Goal: Transaction & Acquisition: Purchase product/service

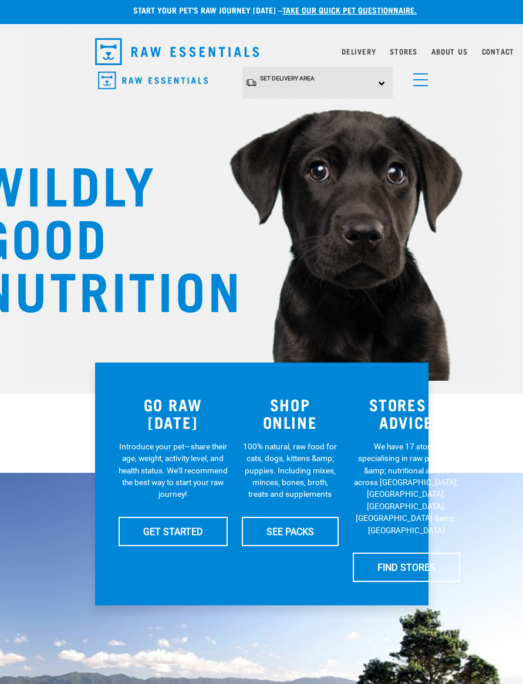
click at [419, 75] on link "menu" at bounding box center [417, 76] width 21 height 21
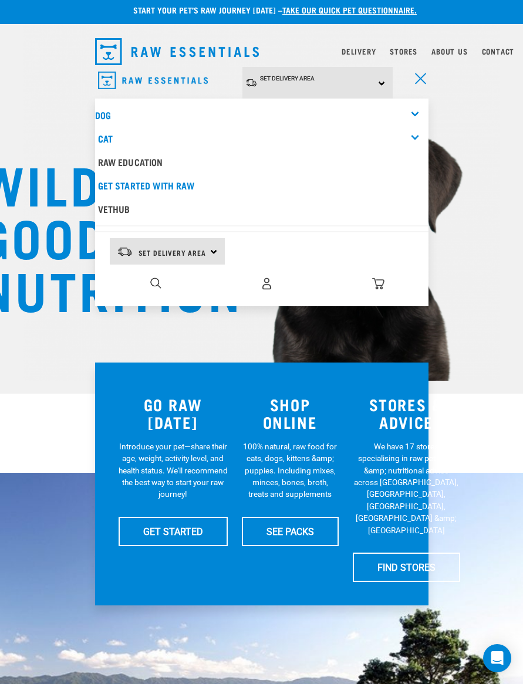
click at [412, 108] on div "Dog" at bounding box center [261, 114] width 333 height 23
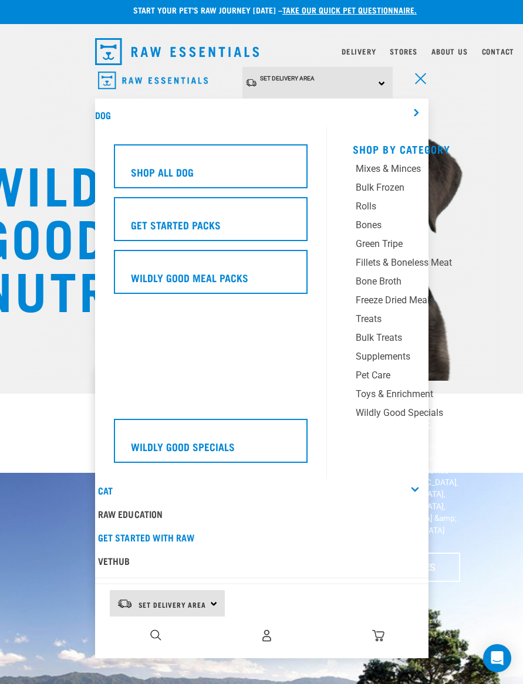
click at [399, 353] on div "Supplements" at bounding box center [423, 357] width 135 height 14
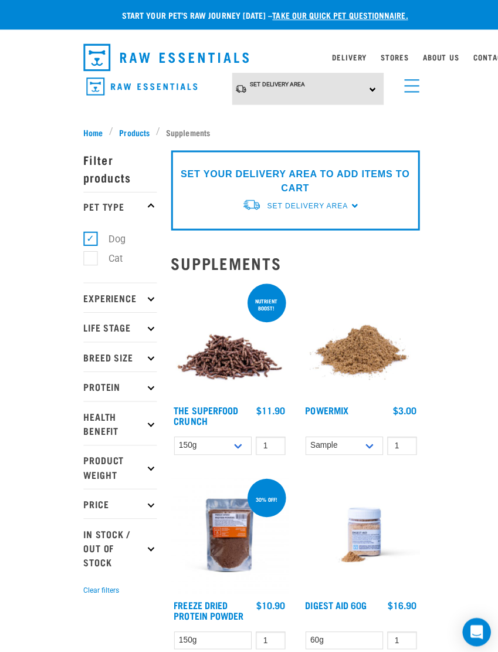
click at [392, 59] on link "Stores" at bounding box center [391, 57] width 28 height 4
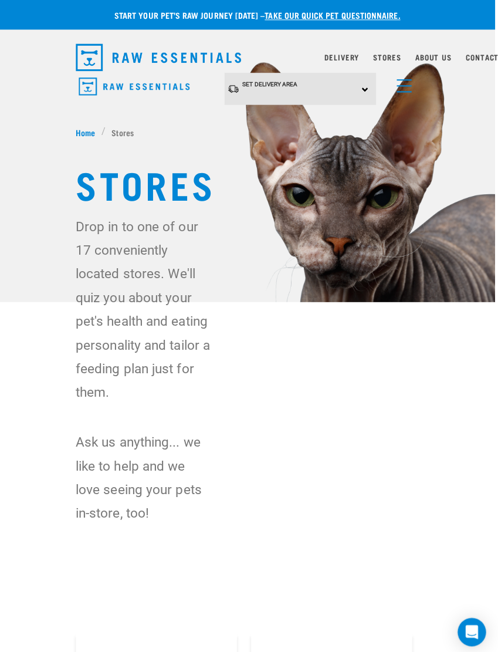
scroll to position [0, 9]
click at [377, 58] on link "Stores" at bounding box center [388, 57] width 28 height 4
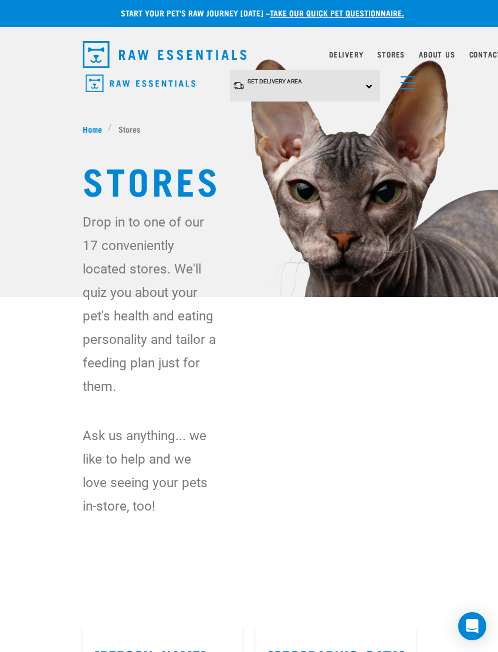
click at [88, 59] on img "dropdown navigation" at bounding box center [165, 54] width 164 height 27
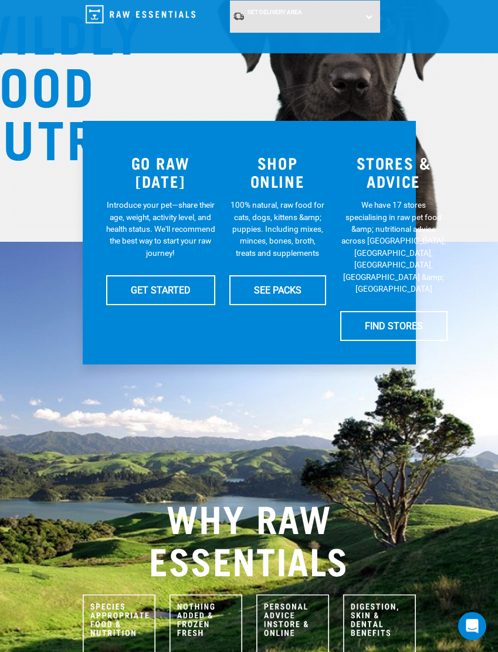
scroll to position [162, 0]
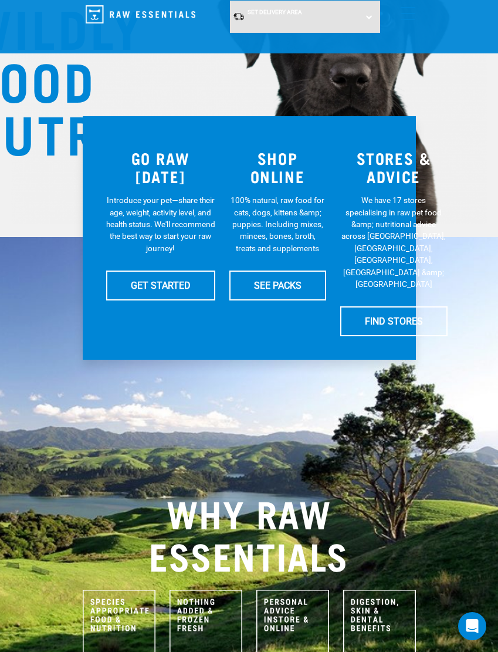
click at [277, 289] on link "SEE PACKS" at bounding box center [278, 285] width 97 height 29
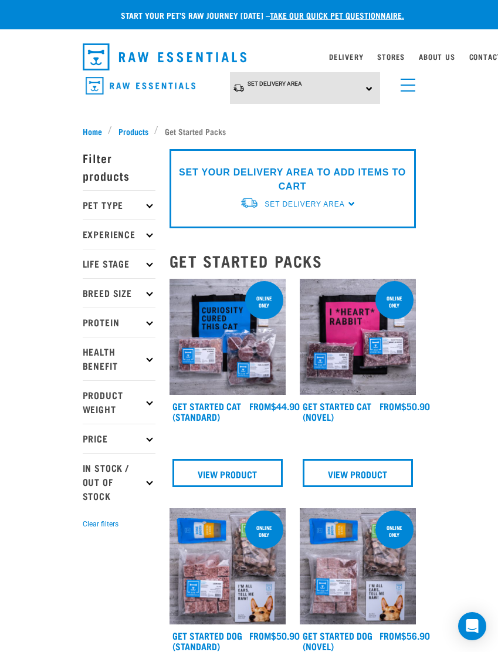
click at [147, 197] on p "Pet Type" at bounding box center [119, 204] width 73 height 29
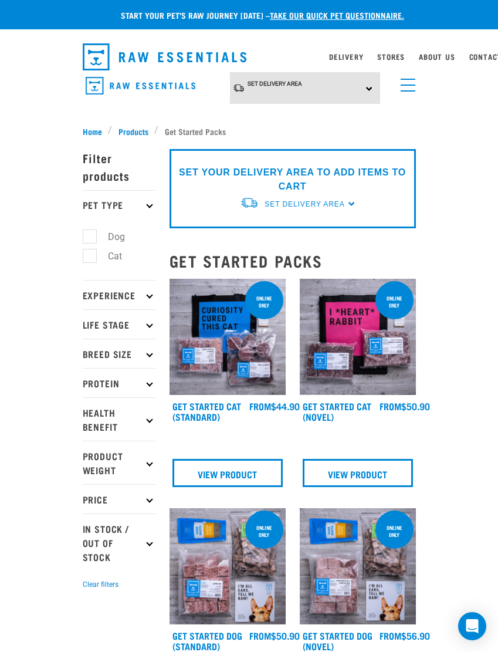
click at [101, 232] on label "Dog" at bounding box center [109, 237] width 41 height 15
click at [90, 232] on input "Dog" at bounding box center [87, 235] width 8 height 8
checkbox input "true"
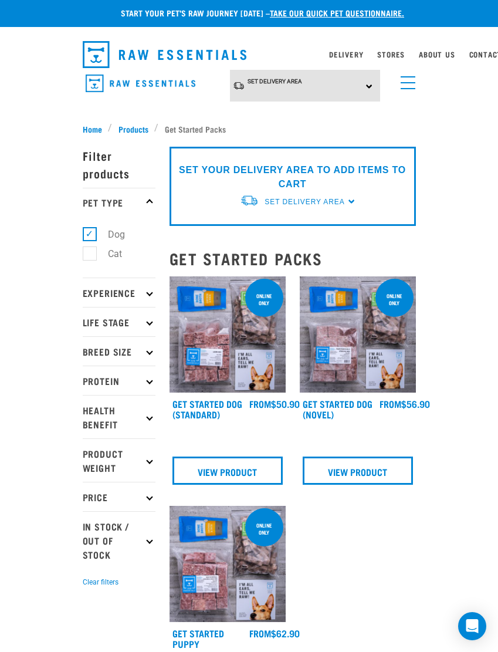
click at [151, 420] on p "Health Benefit" at bounding box center [119, 416] width 73 height 43
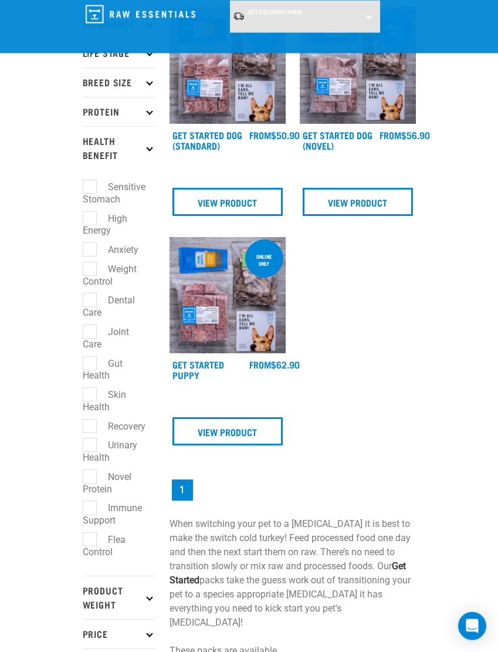
scroll to position [183, 0]
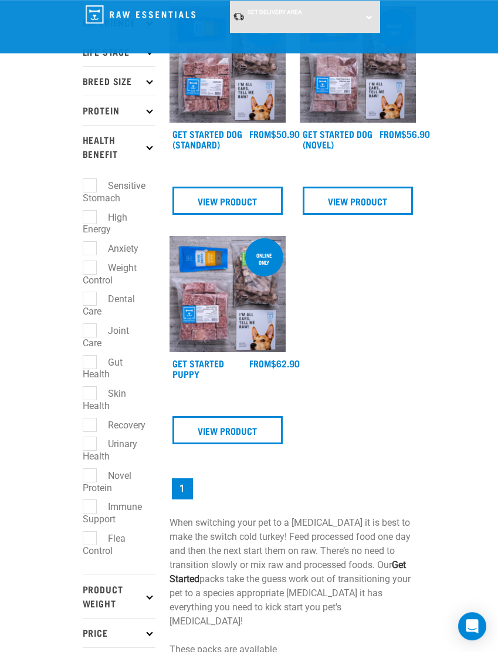
click at [129, 511] on label "Immune Support" at bounding box center [112, 513] width 59 height 27
click at [90, 509] on input "Immune Support" at bounding box center [87, 505] width 8 height 8
checkbox input "true"
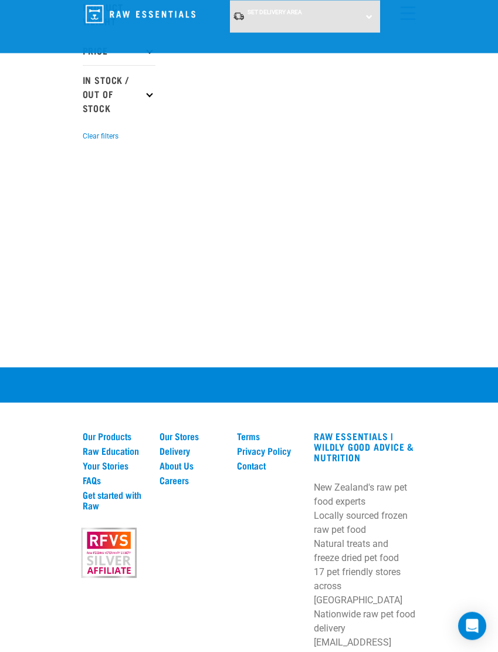
scroll to position [785, 0]
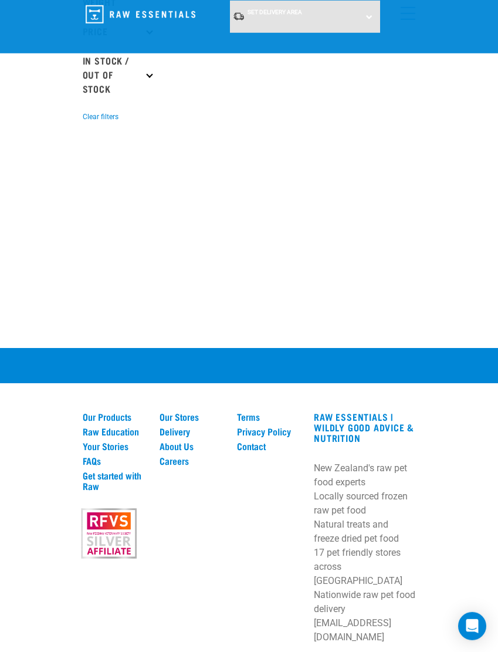
click at [110, 413] on link "Our Products" at bounding box center [114, 417] width 63 height 11
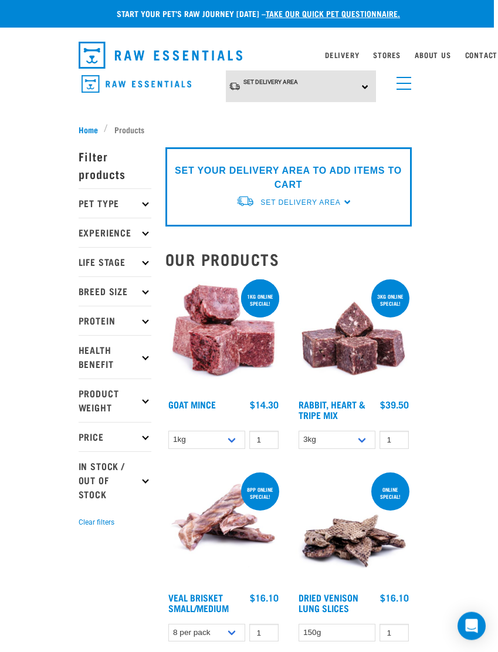
scroll to position [2, 8]
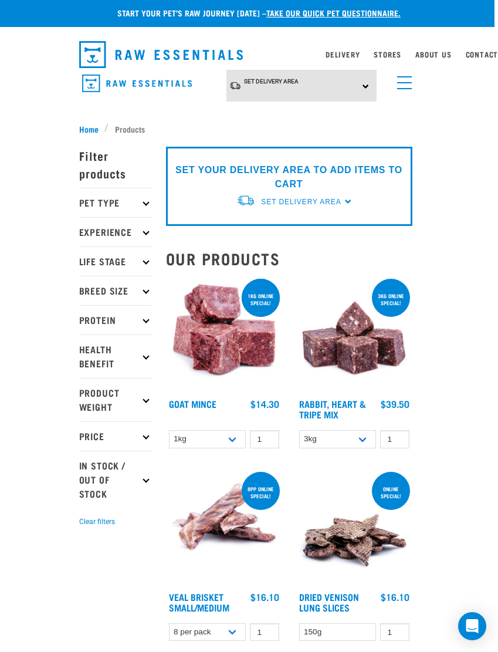
click at [397, 82] on span "menu" at bounding box center [404, 82] width 15 height 1
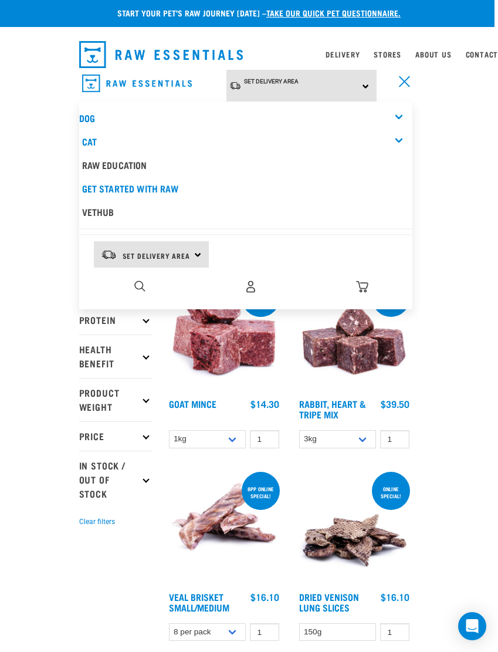
click at [385, 117] on div "Dog" at bounding box center [245, 117] width 333 height 23
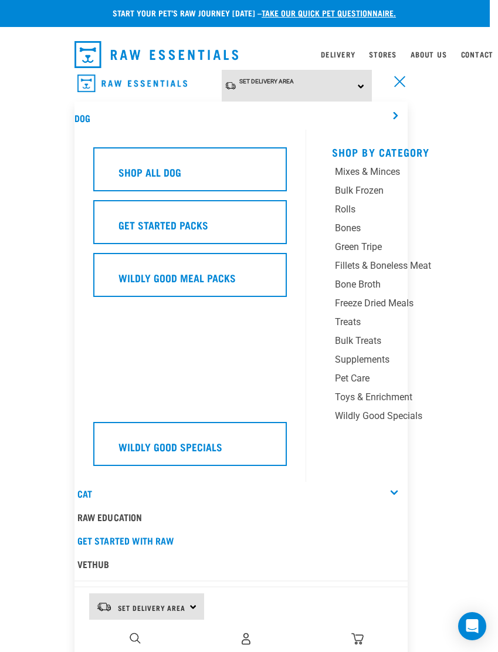
click at [376, 365] on div "Supplements" at bounding box center [402, 360] width 135 height 14
